Goal: Task Accomplishment & Management: Manage account settings

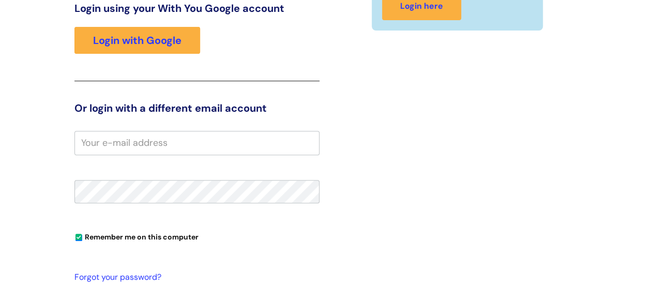
scroll to position [158, 0]
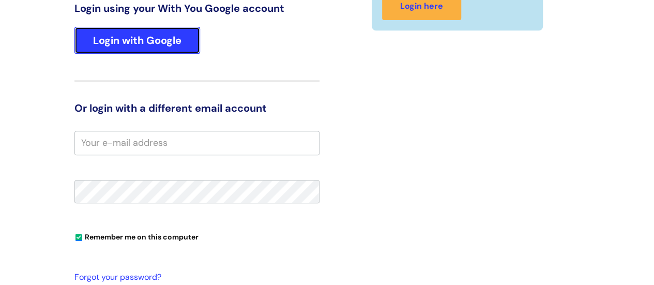
click at [189, 47] on link "Login with Google" at bounding box center [137, 40] width 126 height 27
